Goal: Task Accomplishment & Management: Manage account settings

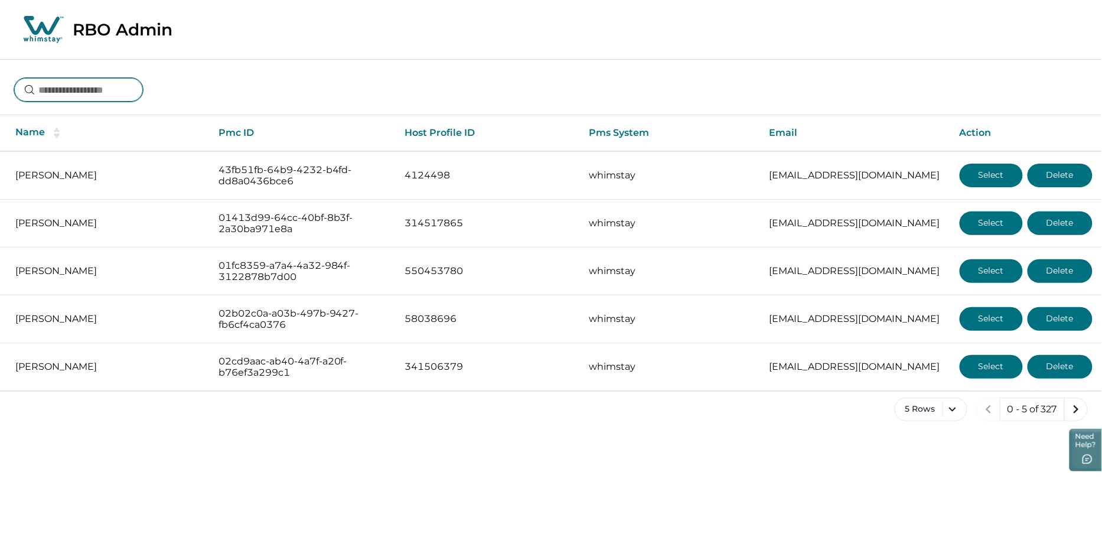
click at [99, 90] on input at bounding box center [78, 90] width 129 height 24
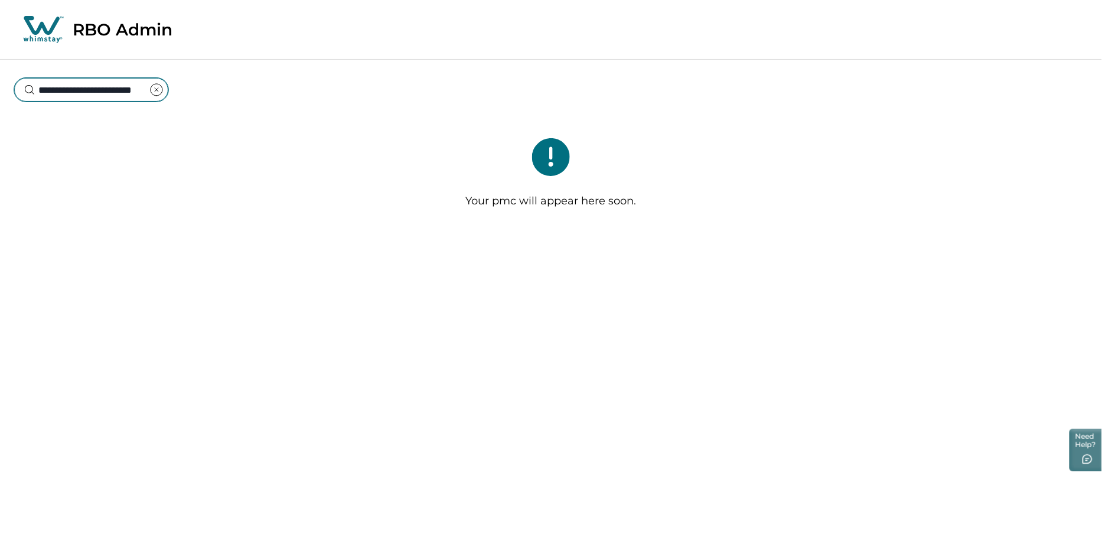
type input "**********"
click at [153, 90] on icon "clear input" at bounding box center [156, 90] width 14 height 14
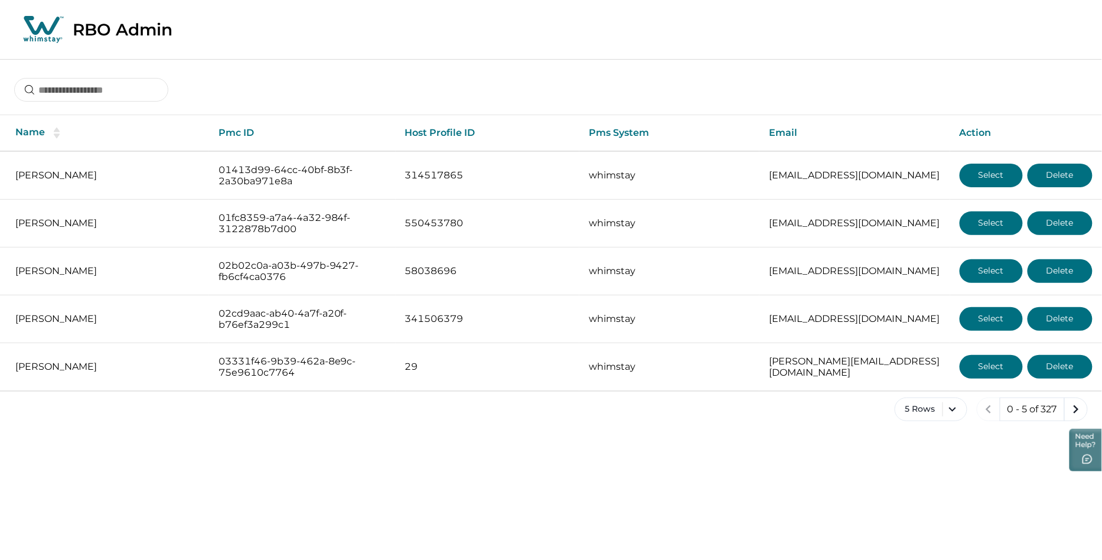
click at [949, 432] on div "5 Rows 0 - 5 of 327" at bounding box center [551, 418] width 1102 height 43
click at [949, 412] on button "5 Rows" at bounding box center [931, 409] width 73 height 24
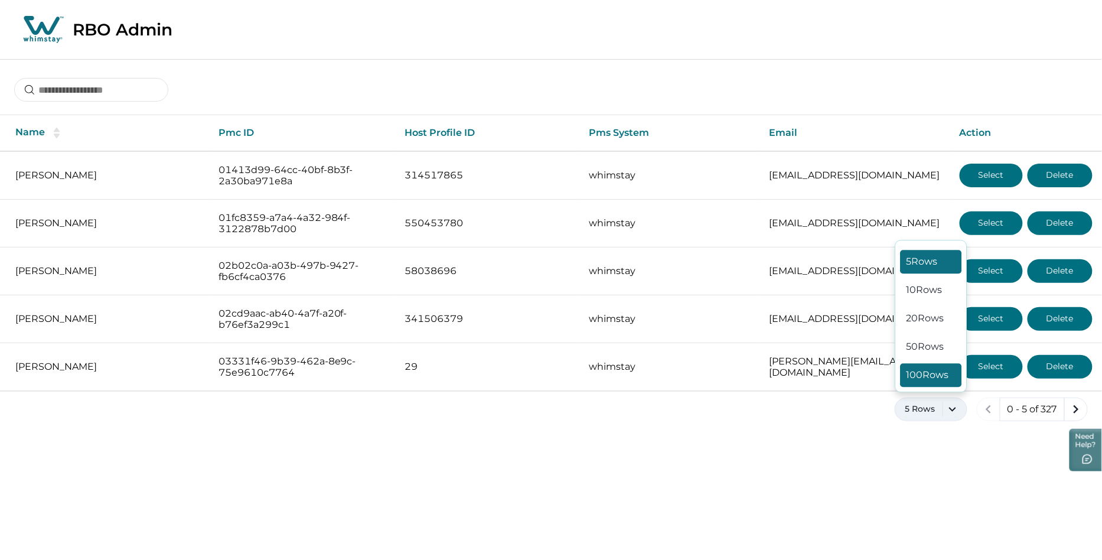
click at [927, 364] on button "100 Rows" at bounding box center [931, 375] width 61 height 24
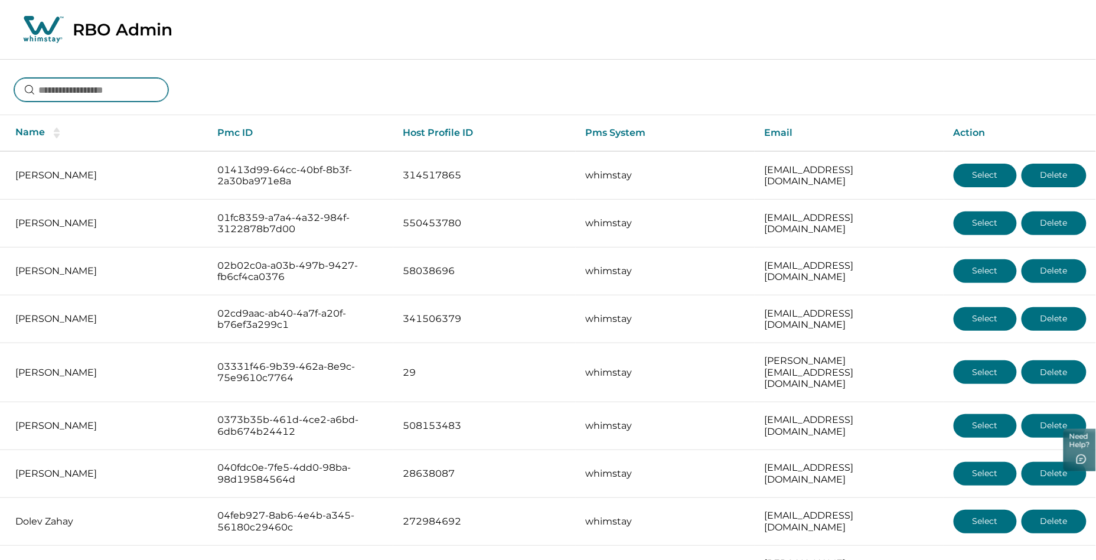
click at [78, 87] on input at bounding box center [91, 90] width 154 height 24
type input "**********"
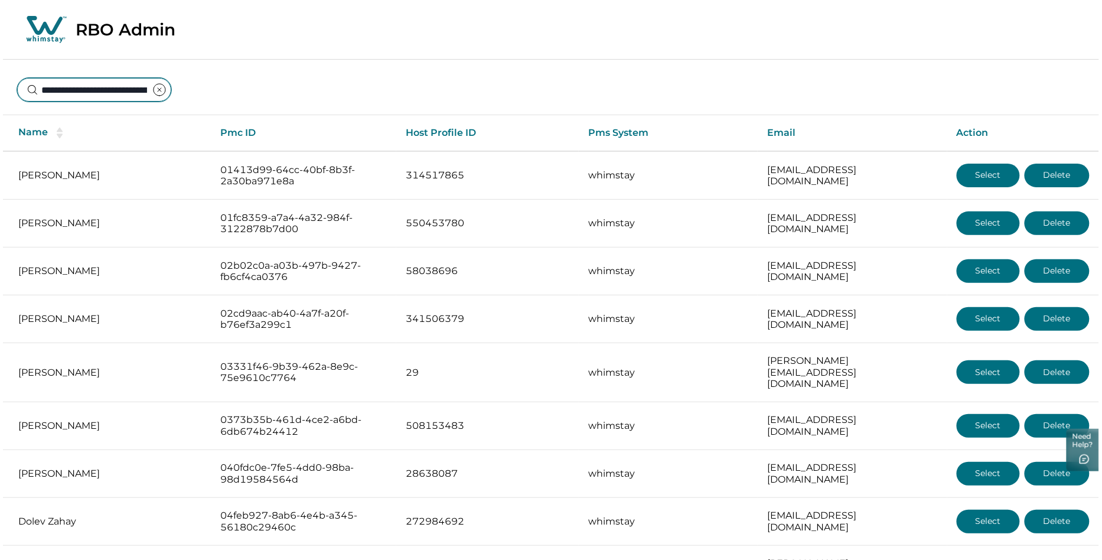
scroll to position [0, 53]
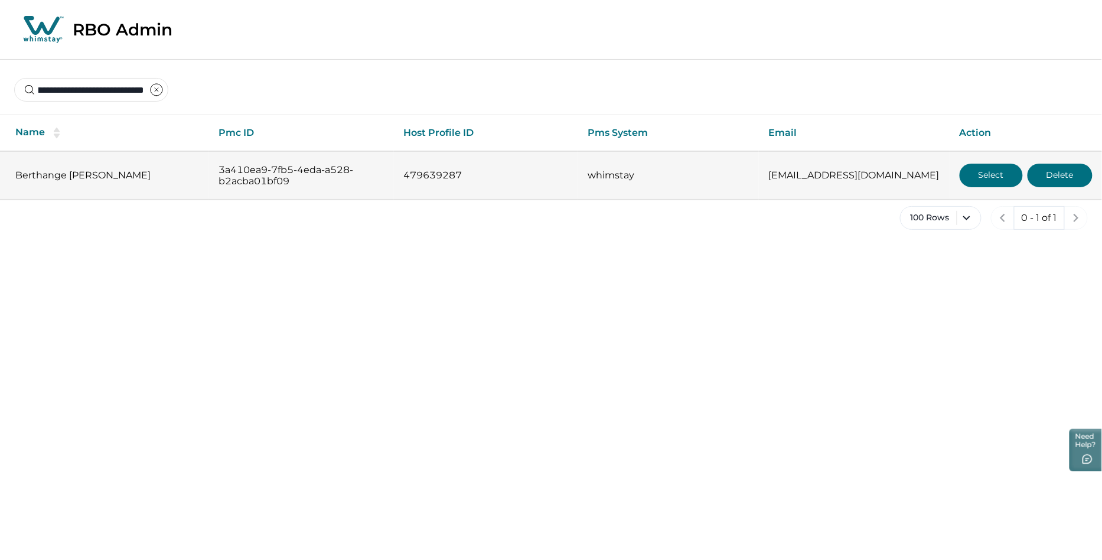
click at [995, 170] on button "Select" at bounding box center [991, 176] width 63 height 24
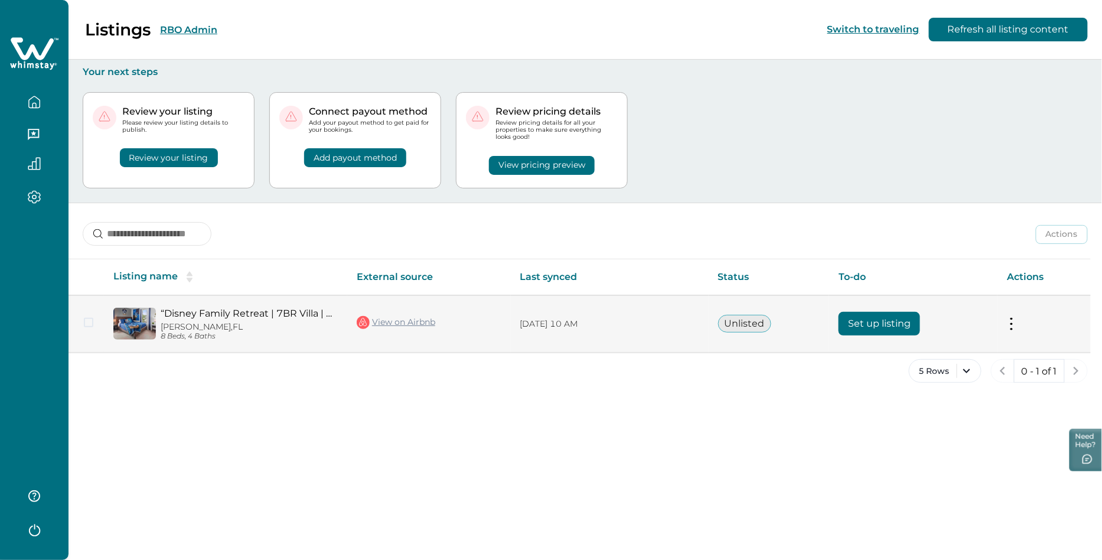
click at [1014, 321] on button at bounding box center [1011, 324] width 9 height 12
click at [894, 317] on button "Set up listing" at bounding box center [880, 324] width 82 height 24
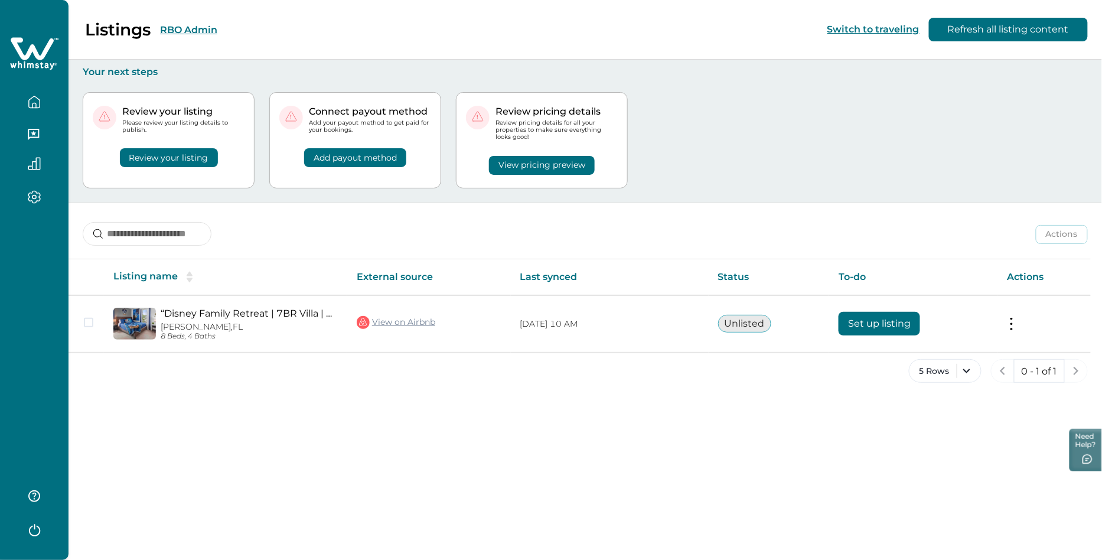
click at [579, 458] on div "Listings RBO Admin Switch to traveling Refresh all listing content Your next st…" at bounding box center [586, 280] width 1034 height 560
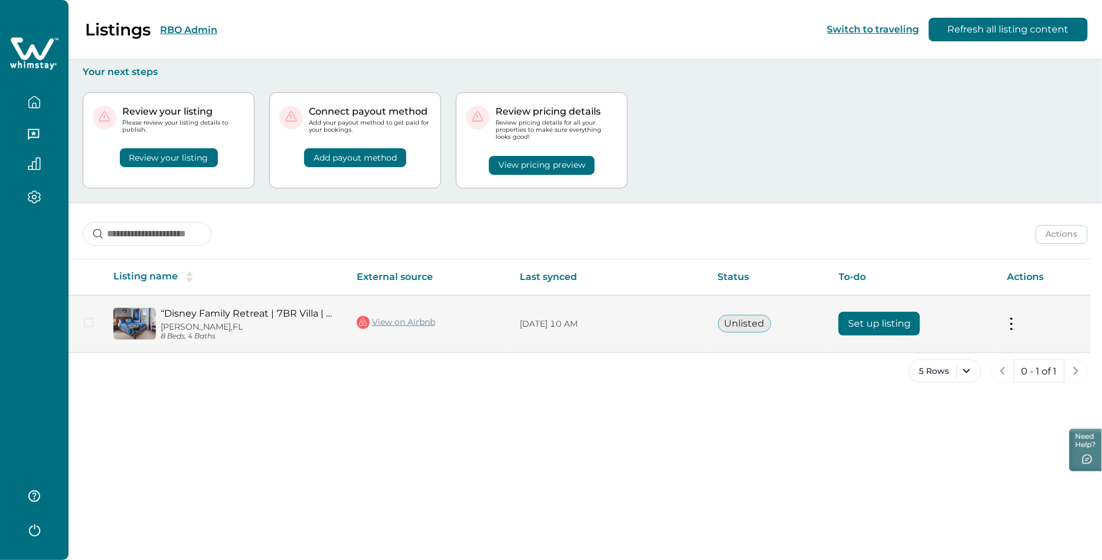
click at [886, 322] on button "Set up listing" at bounding box center [880, 324] width 82 height 24
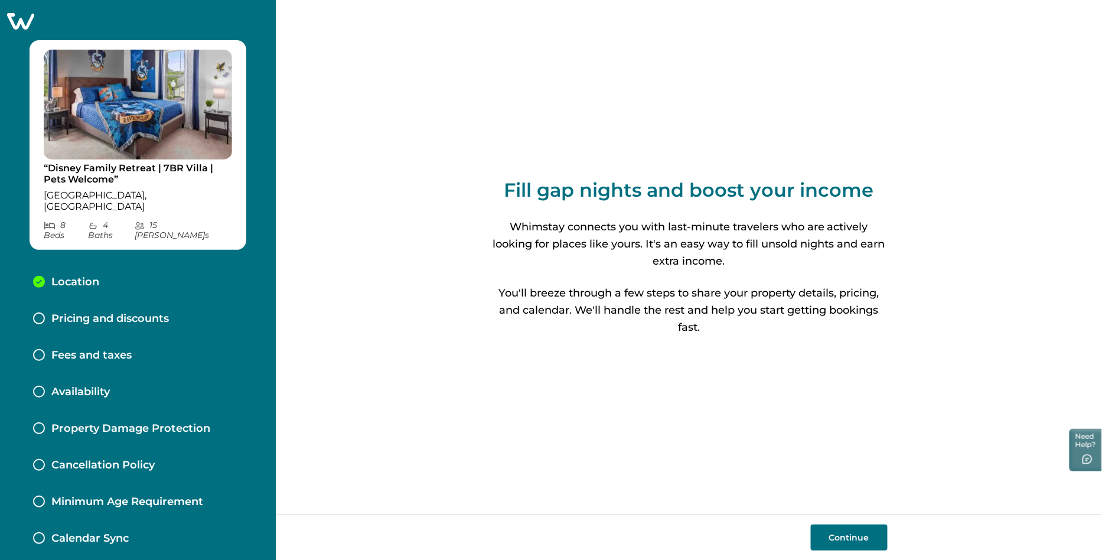
click at [136, 312] on p "Pricing and discounts" at bounding box center [110, 318] width 118 height 13
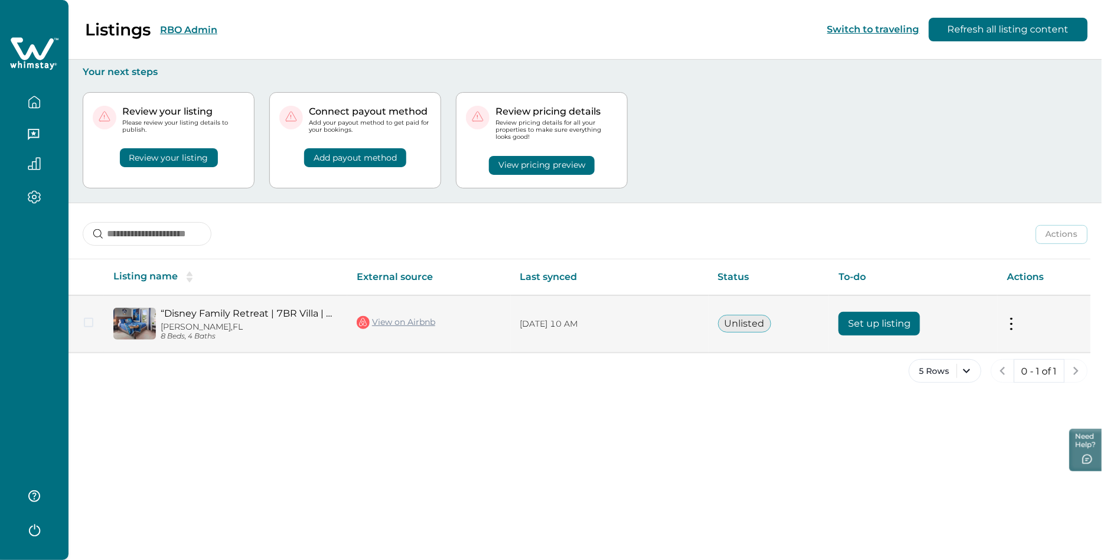
click at [1012, 327] on button at bounding box center [1011, 324] width 9 height 12
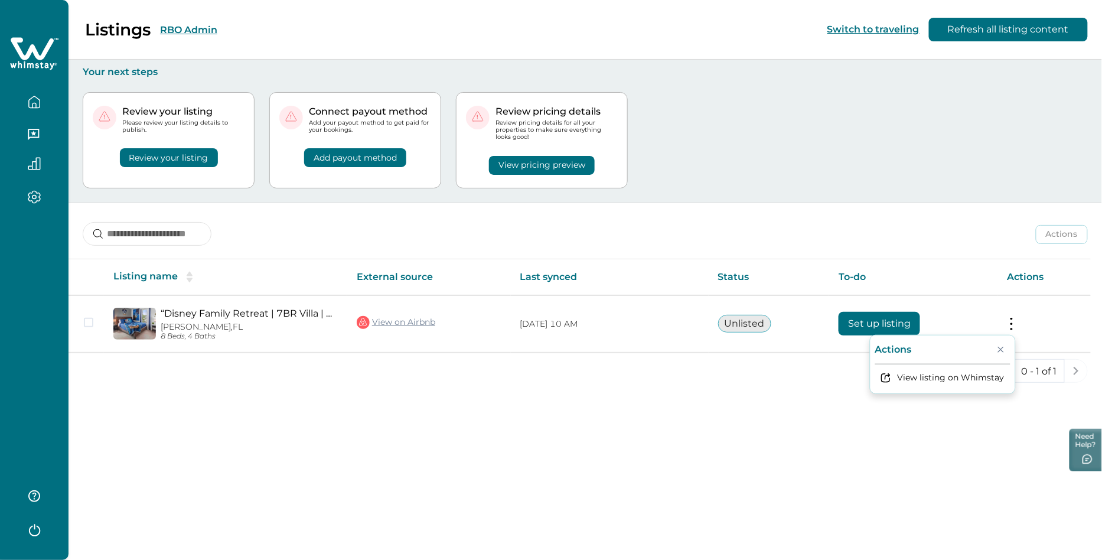
click at [182, 158] on button "Review your listing" at bounding box center [169, 157] width 98 height 19
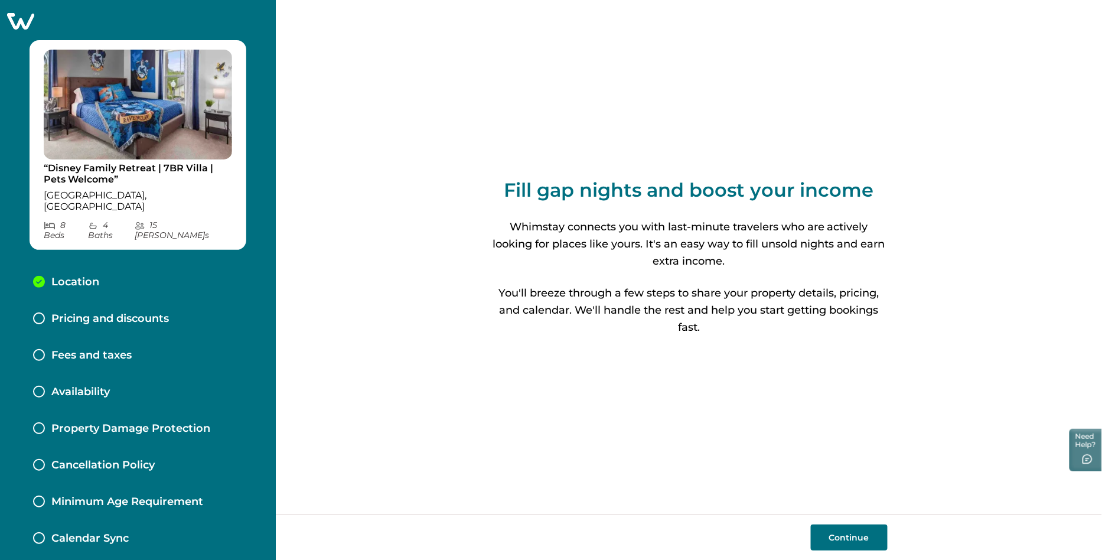
click at [124, 312] on p "Pricing and discounts" at bounding box center [110, 318] width 118 height 13
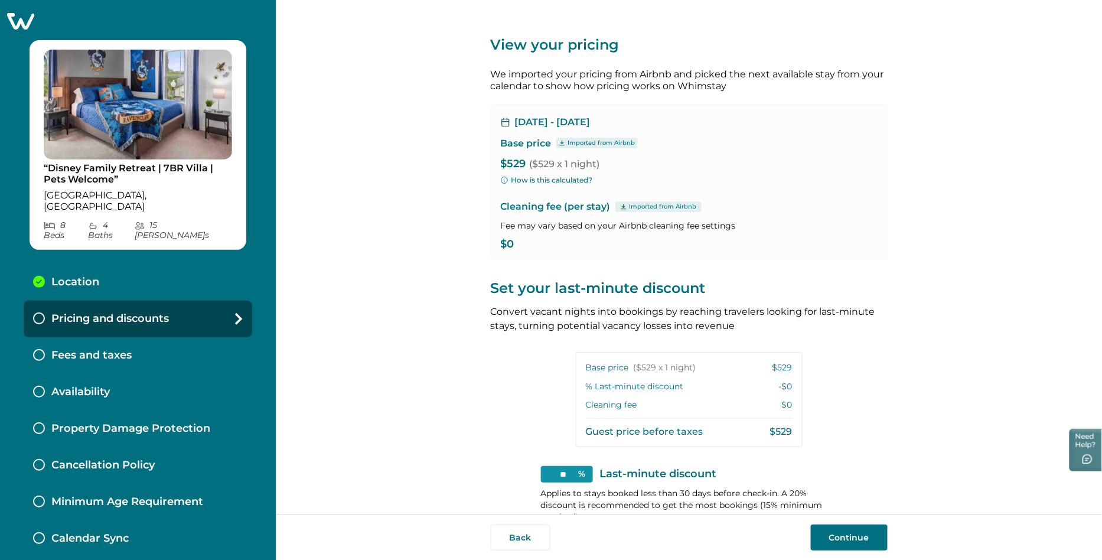
click at [123, 349] on p "Fees and taxes" at bounding box center [91, 355] width 80 height 13
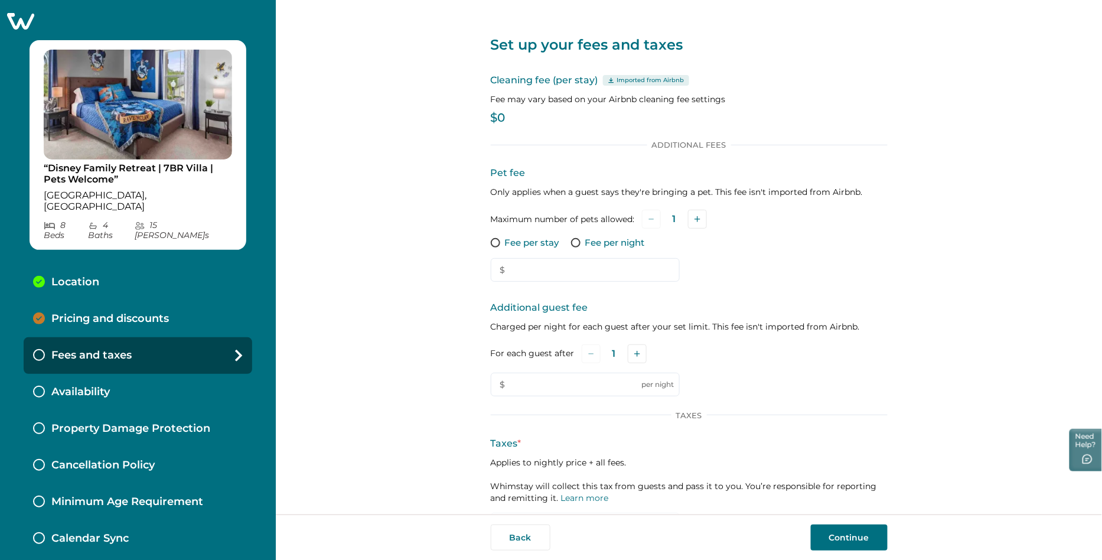
click at [181, 337] on div "Fees and taxes" at bounding box center [138, 355] width 229 height 37
type input "*"
click at [180, 374] on div "Availability" at bounding box center [138, 392] width 229 height 37
